Goal: Information Seeking & Learning: Learn about a topic

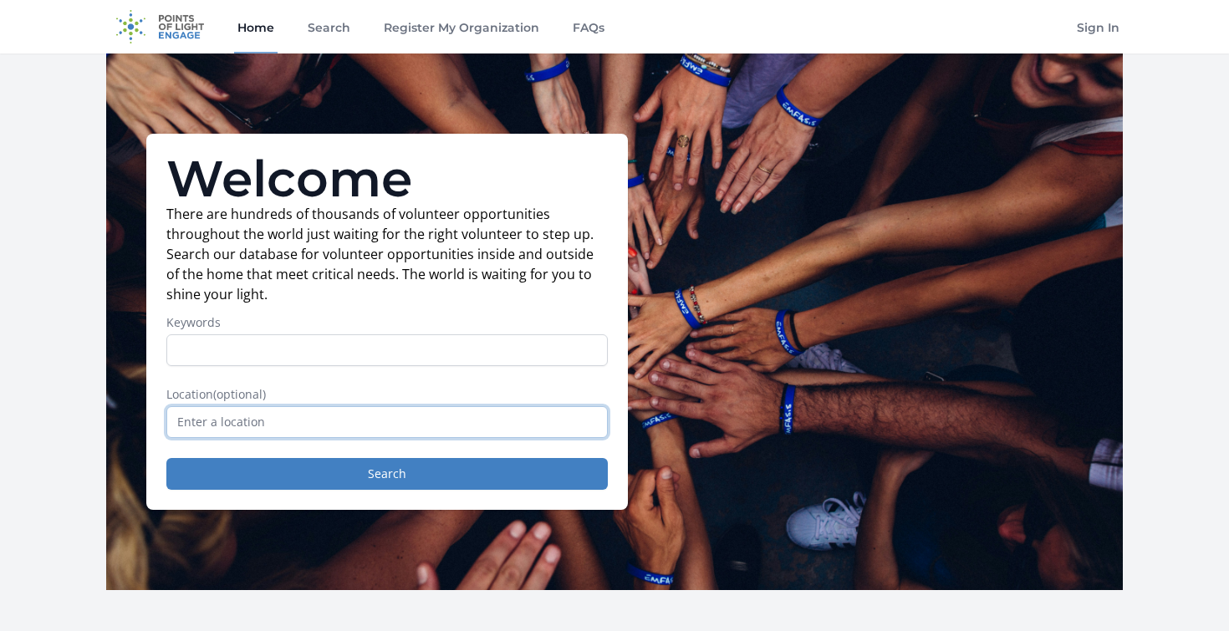
click at [349, 425] on input "text" at bounding box center [387, 422] width 442 height 32
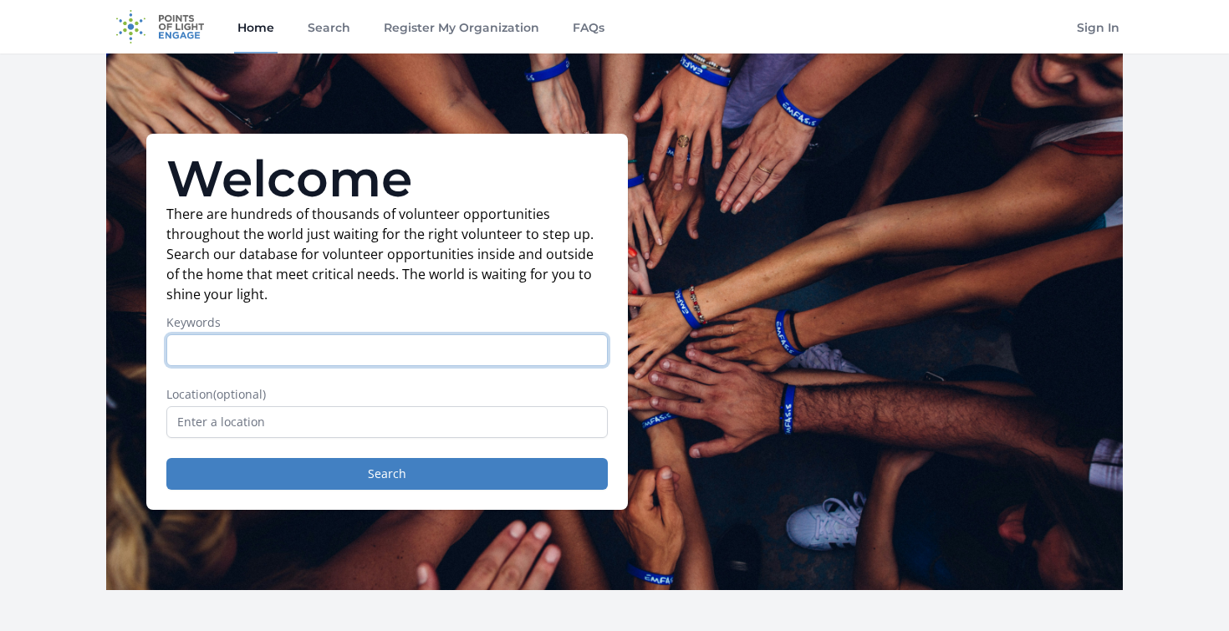
type input "d"
click at [333, 352] on input "d" at bounding box center [387, 350] width 442 height 32
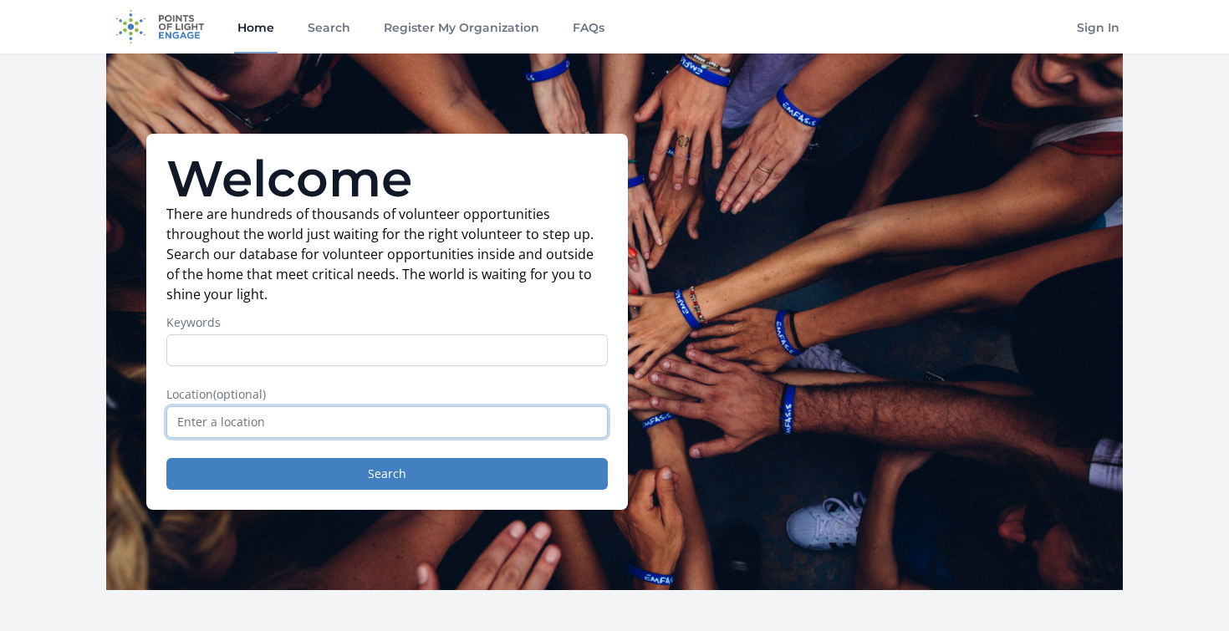
click at [327, 406] on input "text" at bounding box center [387, 422] width 442 height 32
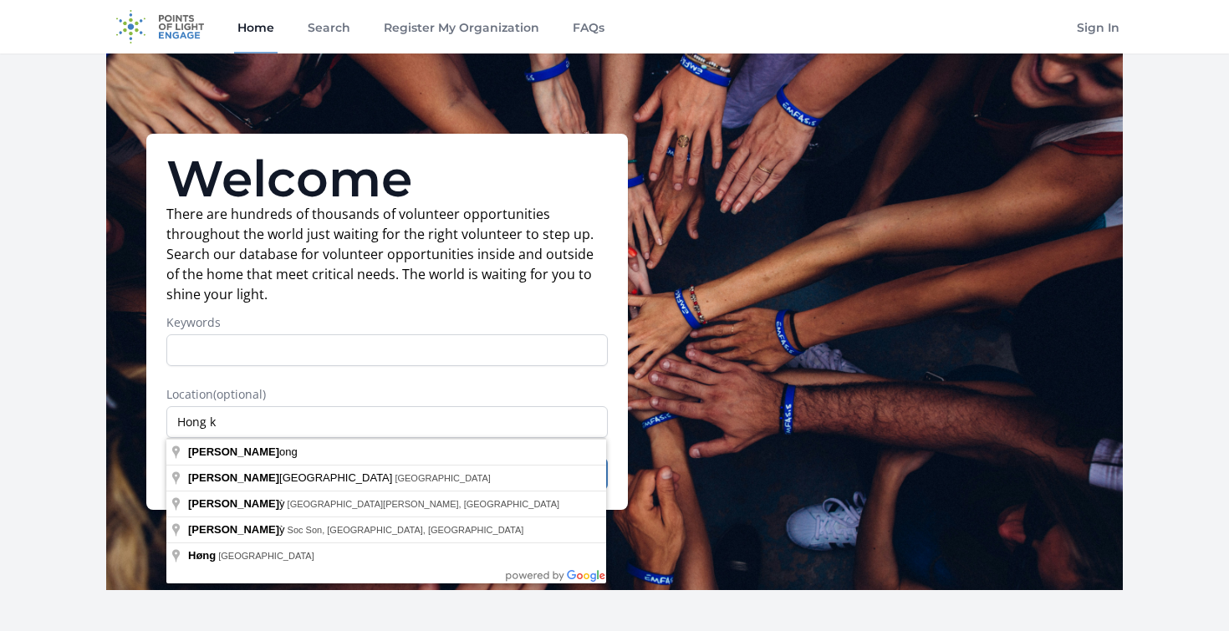
type input "[GEOGRAPHIC_DATA]"
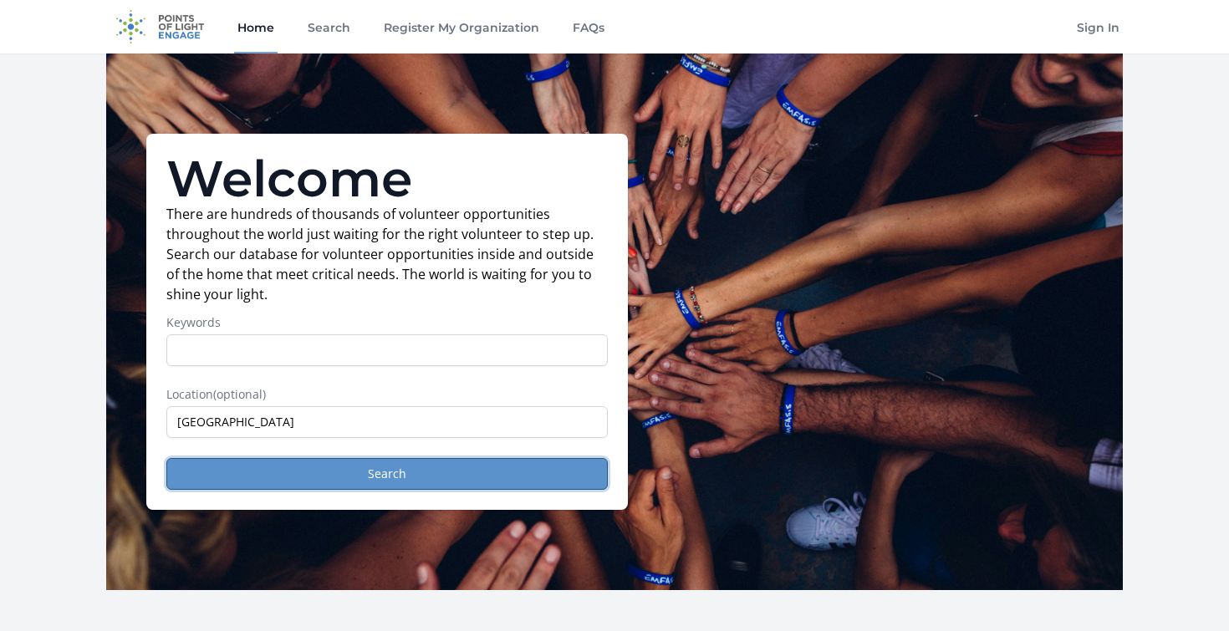
click at [293, 475] on button "Search" at bounding box center [387, 474] width 442 height 32
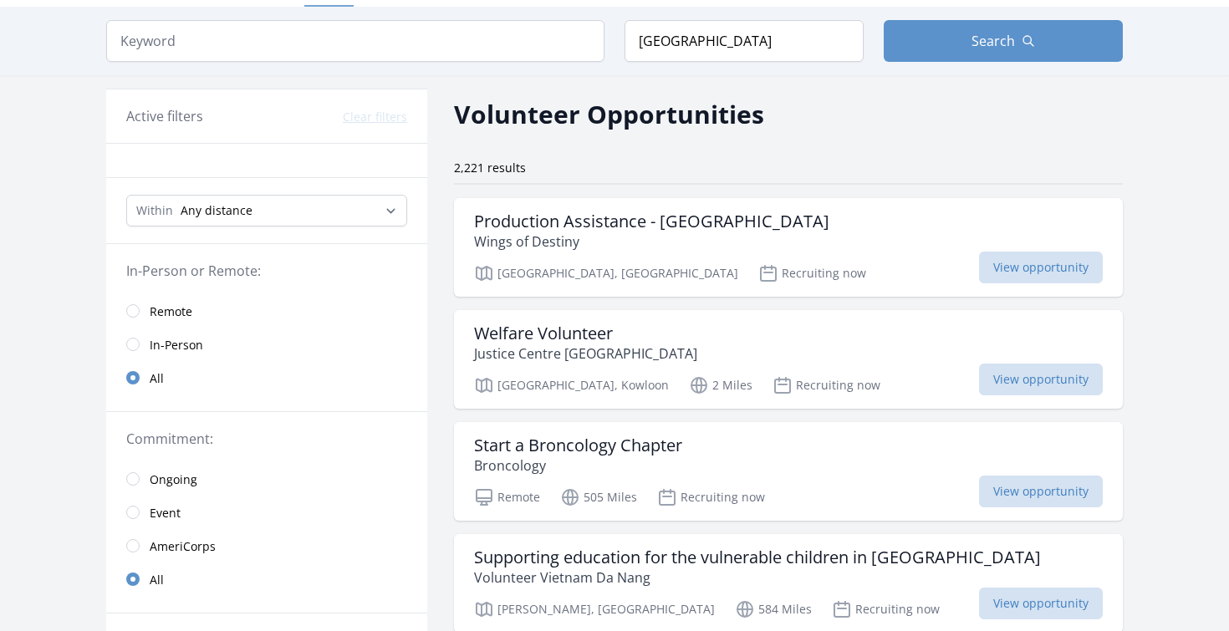
scroll to position [53, 0]
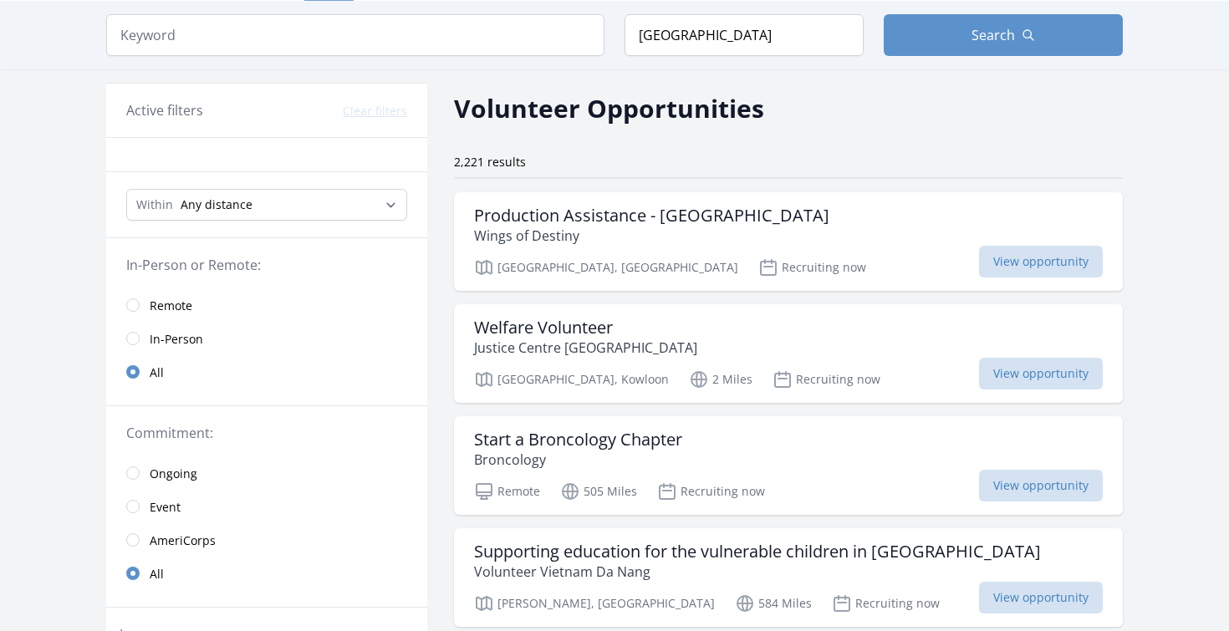
click at [277, 182] on div "Within Any distance , 5 Miles , 20 Miles , 50 Miles , 100 Miles" at bounding box center [266, 205] width 321 height 66
click at [259, 194] on select "Any distance , 5 Miles , 20 Miles , 50 Miles , 100 Miles" at bounding box center [266, 205] width 281 height 32
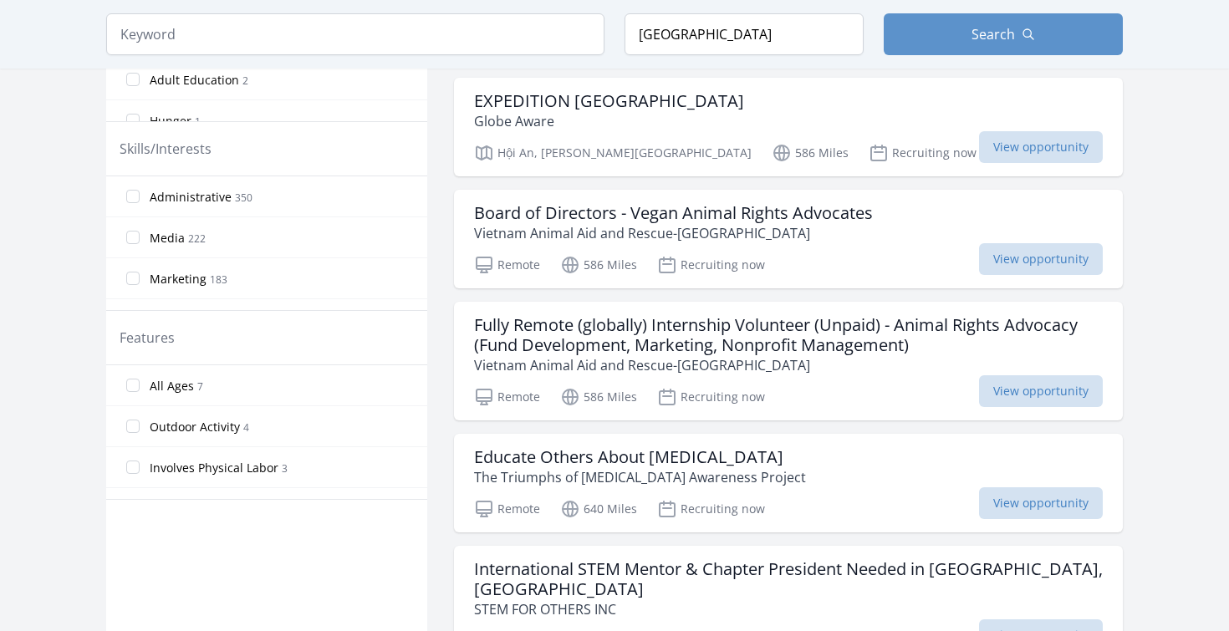
scroll to position [0, 0]
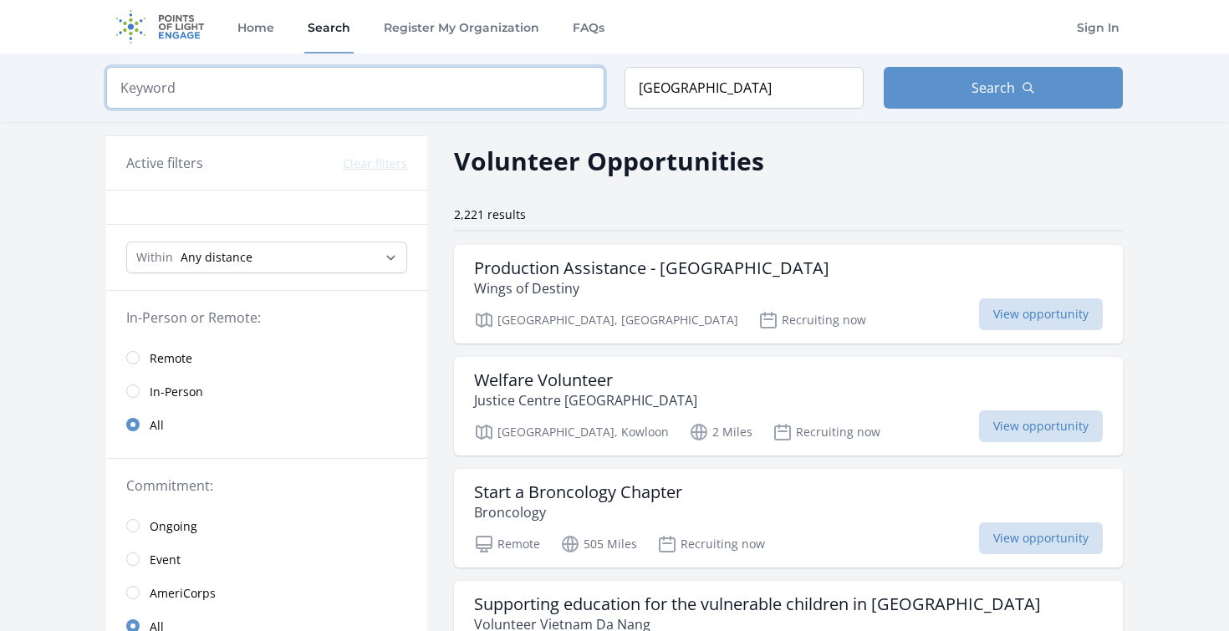
click at [385, 91] on input "search" at bounding box center [355, 88] width 498 height 42
type input "Student"
click button "submit" at bounding box center [0, 0] width 0 height 0
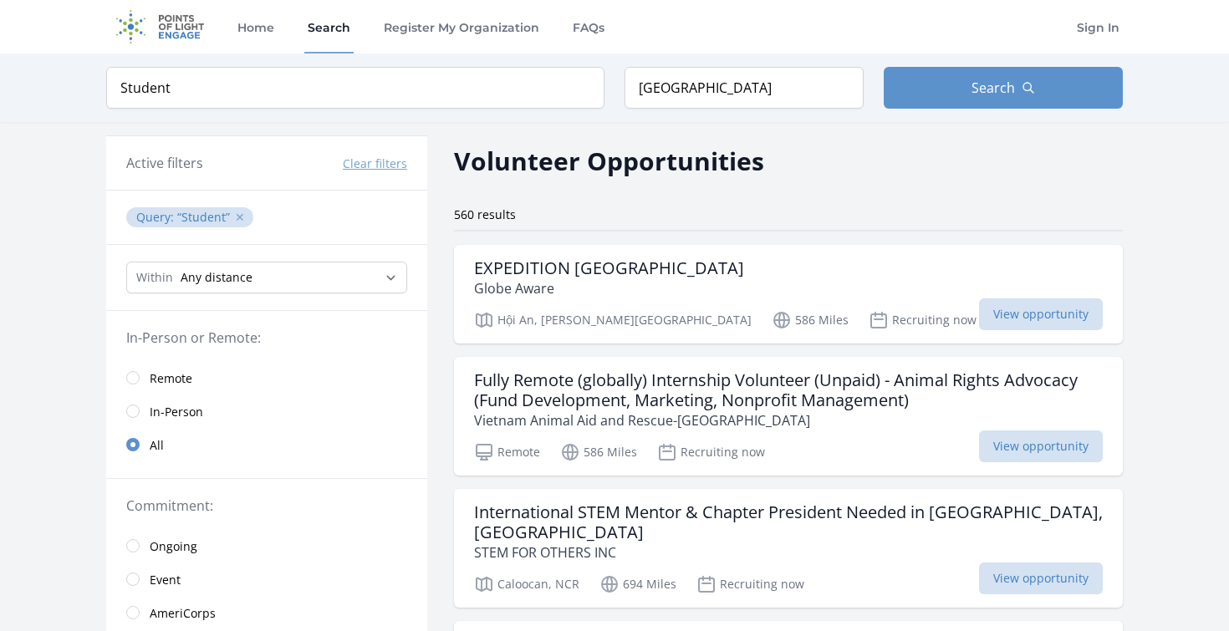
click at [236, 218] on button "✕" at bounding box center [240, 217] width 10 height 17
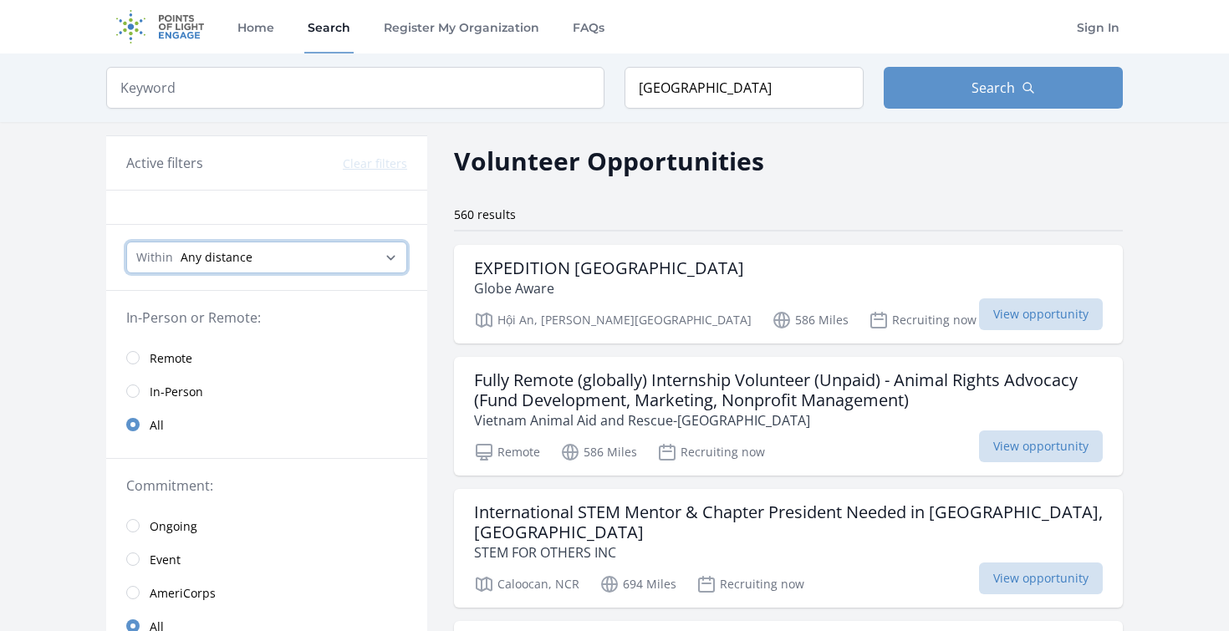
click at [287, 251] on select "Any distance , 5 Miles , 20 Miles , 50 Miles , 100 Miles" at bounding box center [266, 258] width 281 height 32
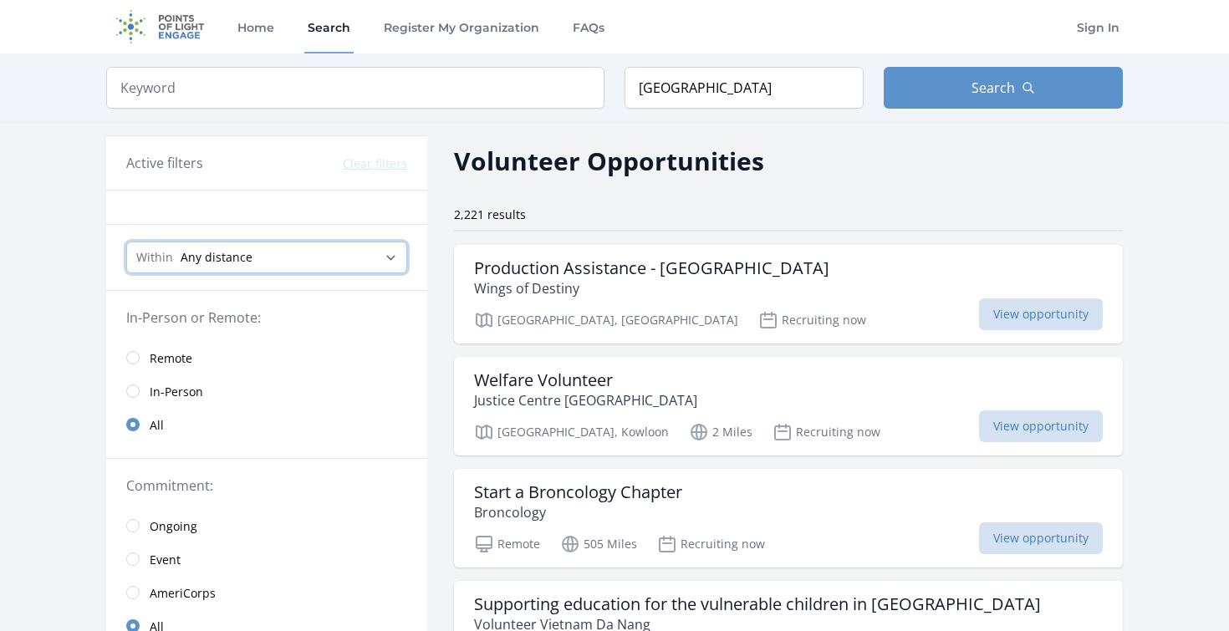
click at [248, 251] on select "Any distance , 5 Miles , 20 Miles , 50 Miles , 100 Miles" at bounding box center [266, 258] width 281 height 32
select select "8046"
click at [126, 242] on select "Any distance , 5 Miles , 20 Miles , 50 Miles , 100 Miles" at bounding box center [266, 258] width 281 height 32
click at [216, 265] on select "Any distance , 5 Miles , 20 Miles , 50 Miles , 100 Miles" at bounding box center [266, 258] width 281 height 32
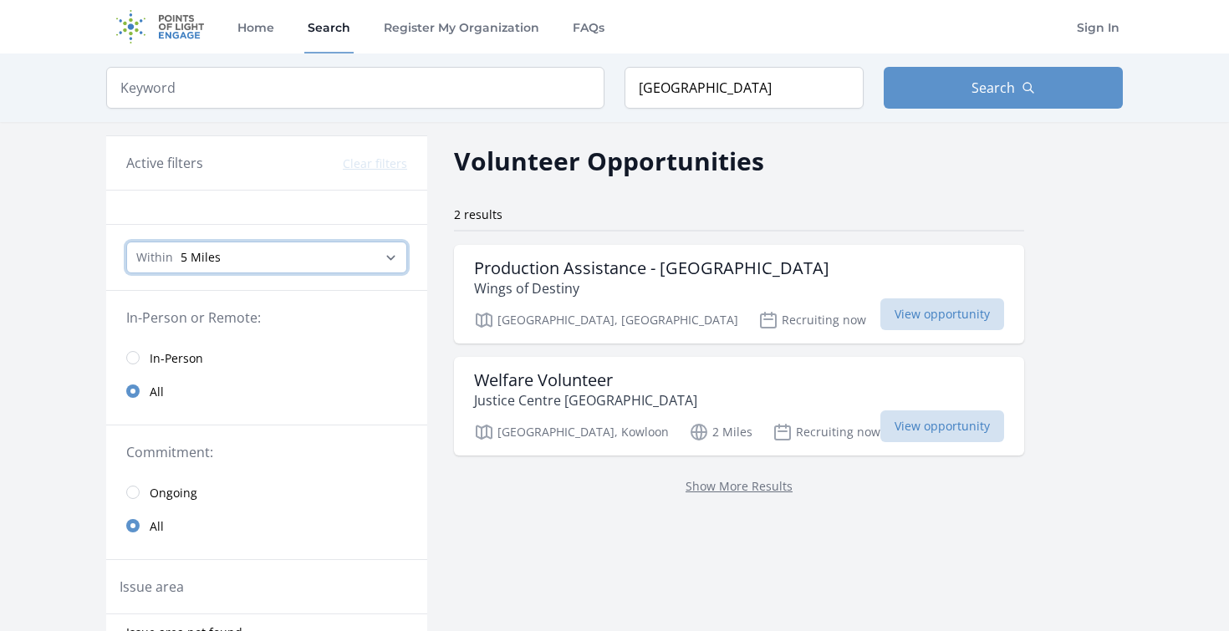
click at [217, 272] on select "Any distance , 5 Miles , 20 Miles , 50 Miles , 100 Miles" at bounding box center [266, 258] width 281 height 32
select select "32186"
click at [126, 242] on select "Any distance , 5 Miles , 20 Miles , 50 Miles , 100 Miles" at bounding box center [266, 258] width 281 height 32
